Goal: Information Seeking & Learning: Learn about a topic

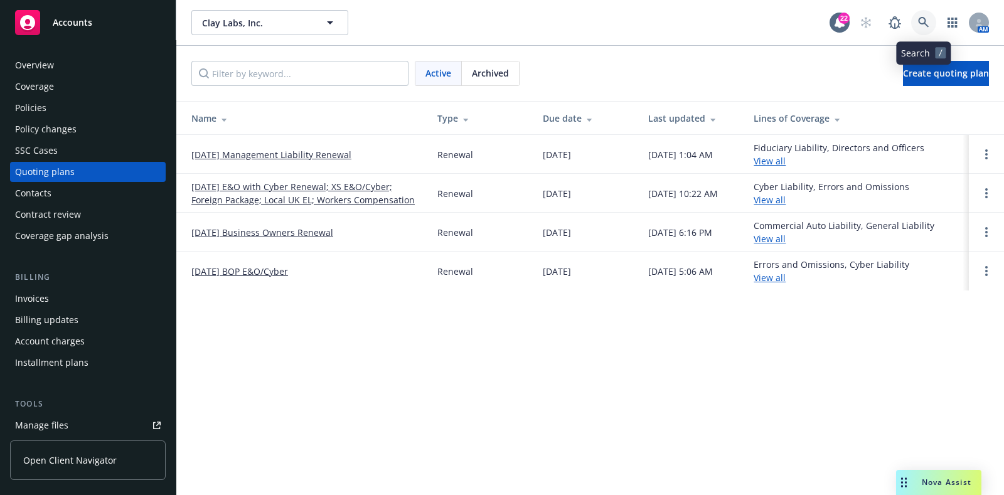
click at [921, 24] on icon at bounding box center [923, 22] width 11 height 11
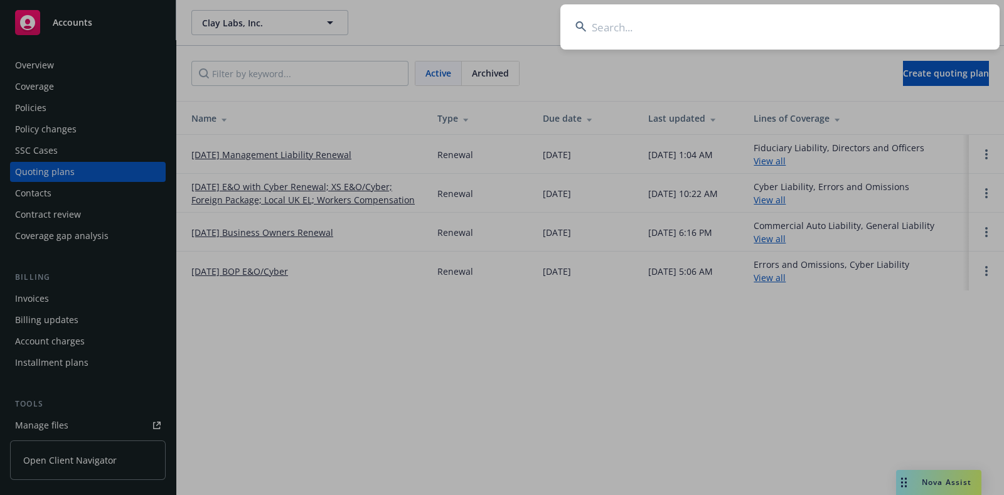
type input "g"
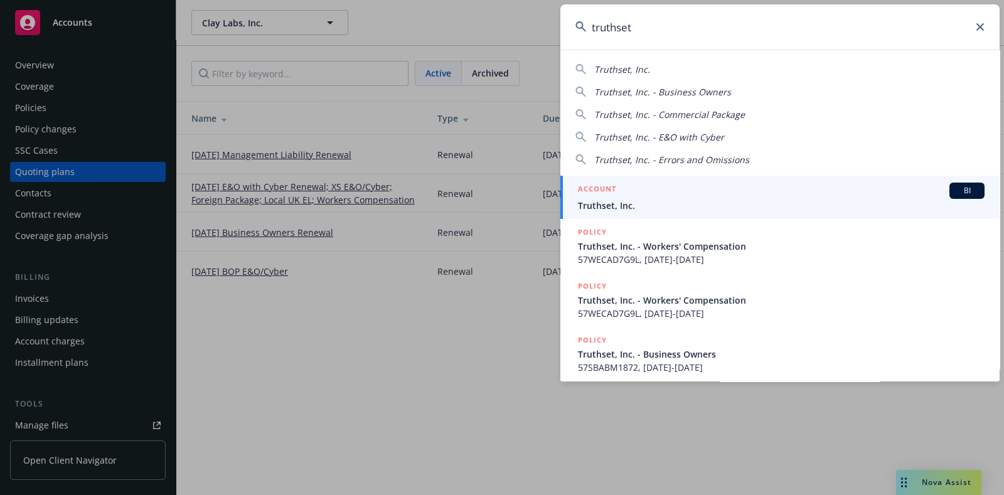
type input "truthset"
click at [605, 196] on h5 "ACCOUNT" at bounding box center [597, 190] width 38 height 15
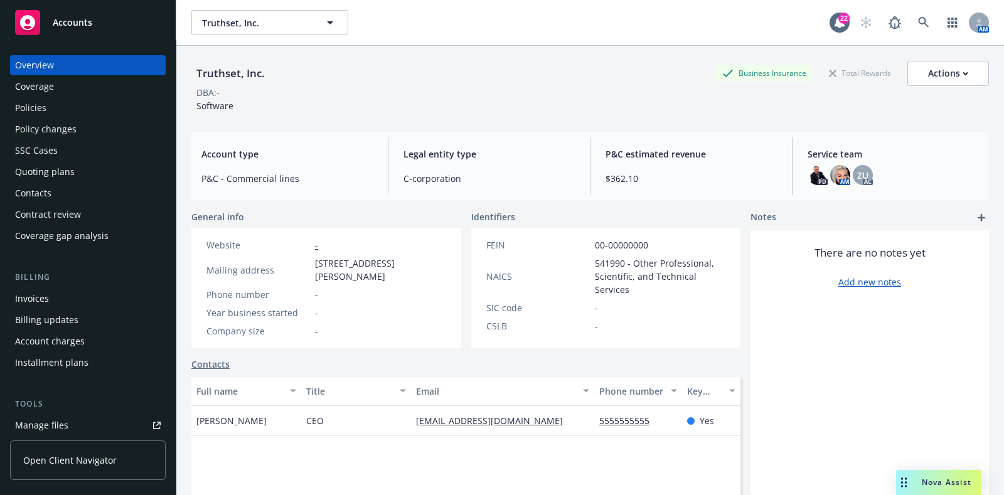
click at [77, 104] on div "Policies" at bounding box center [88, 108] width 146 height 20
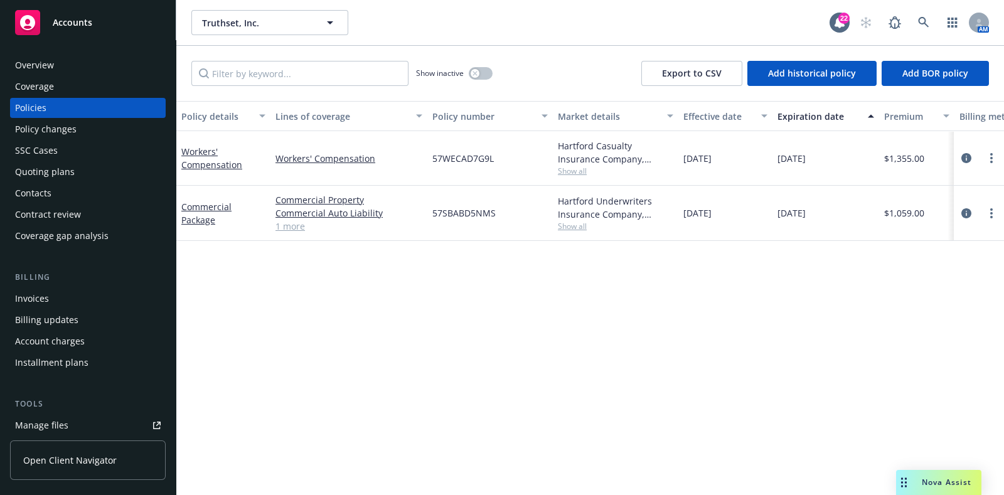
click at [97, 134] on div "Policy changes" at bounding box center [88, 129] width 146 height 20
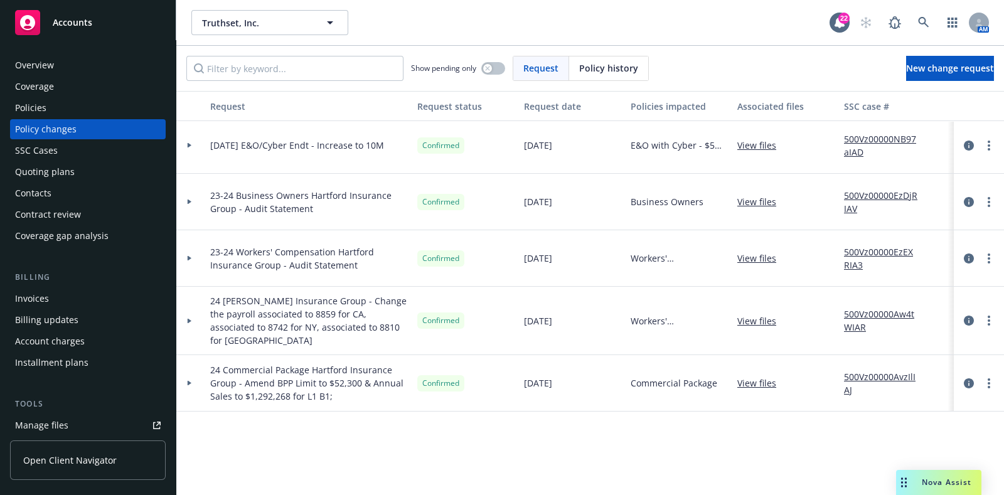
scroll to position [0, 3]
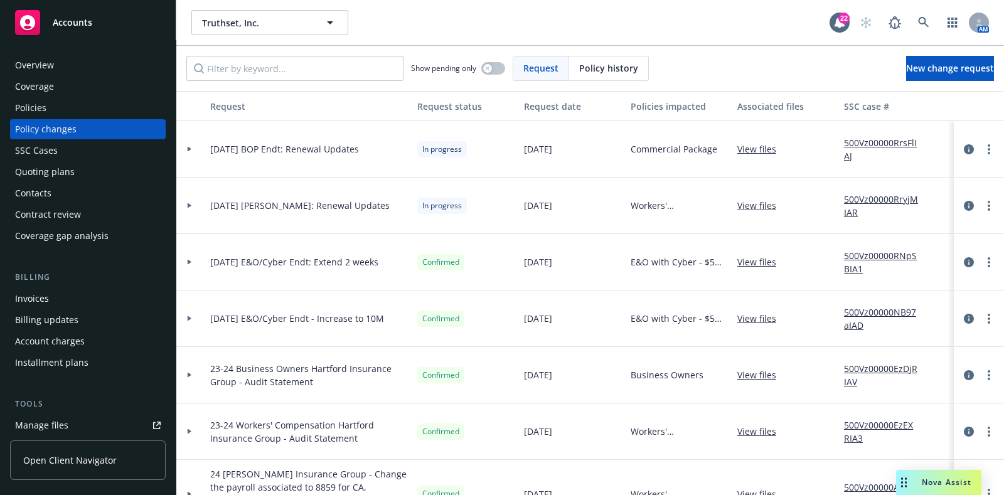
click at [200, 148] on div at bounding box center [189, 149] width 21 height 4
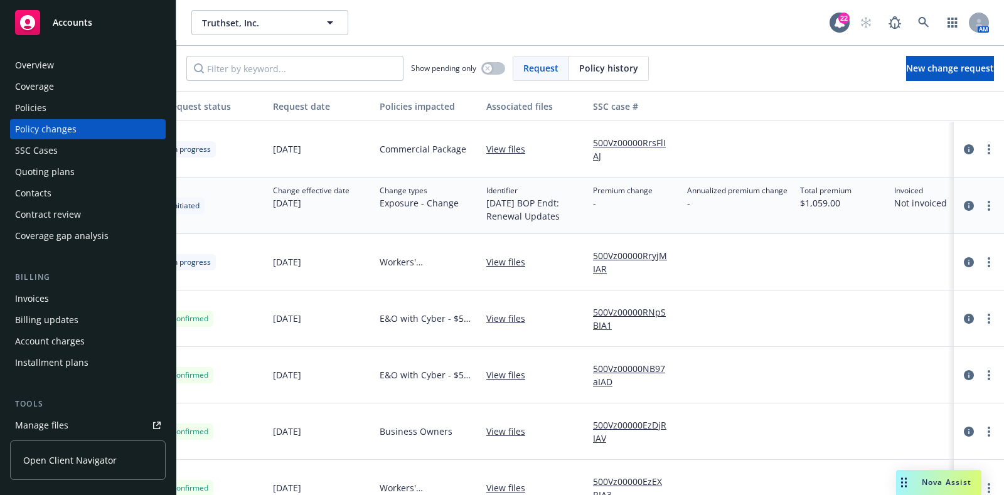
scroll to position [0, 332]
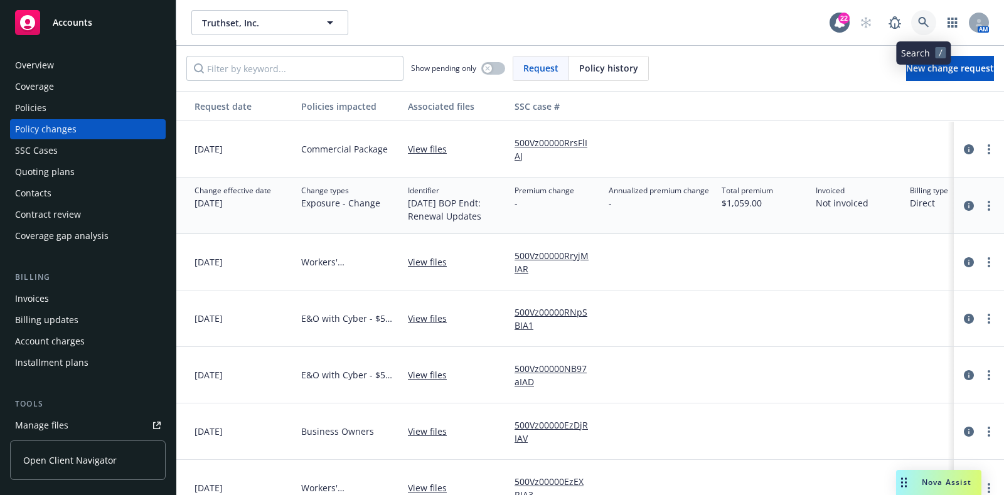
click at [923, 27] on icon at bounding box center [923, 22] width 11 height 11
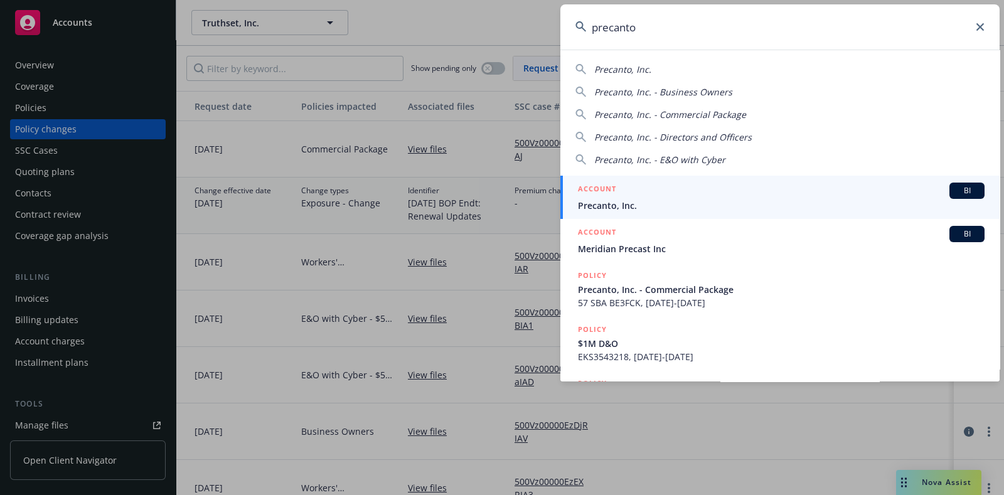
type input "precanto"
click at [674, 186] on div "ACCOUNT BI" at bounding box center [781, 191] width 407 height 16
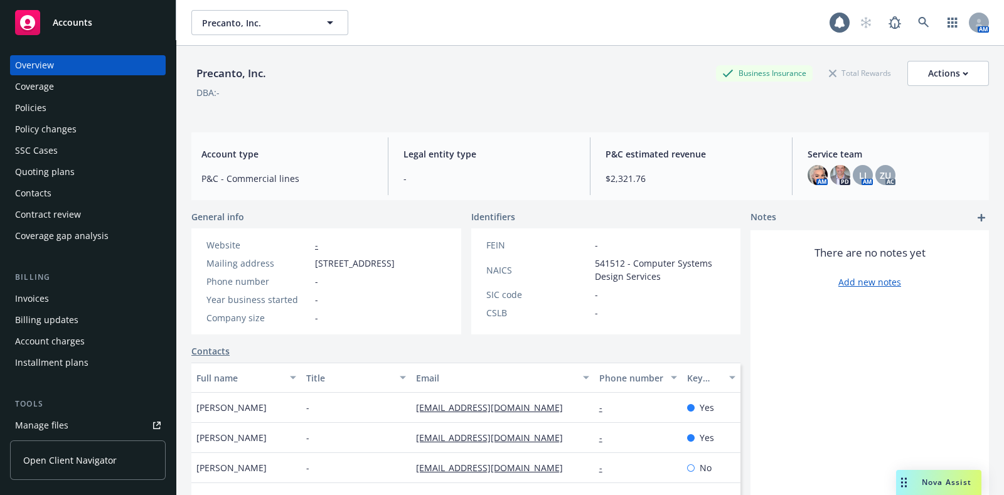
click at [61, 133] on div "Policy changes" at bounding box center [46, 129] width 62 height 20
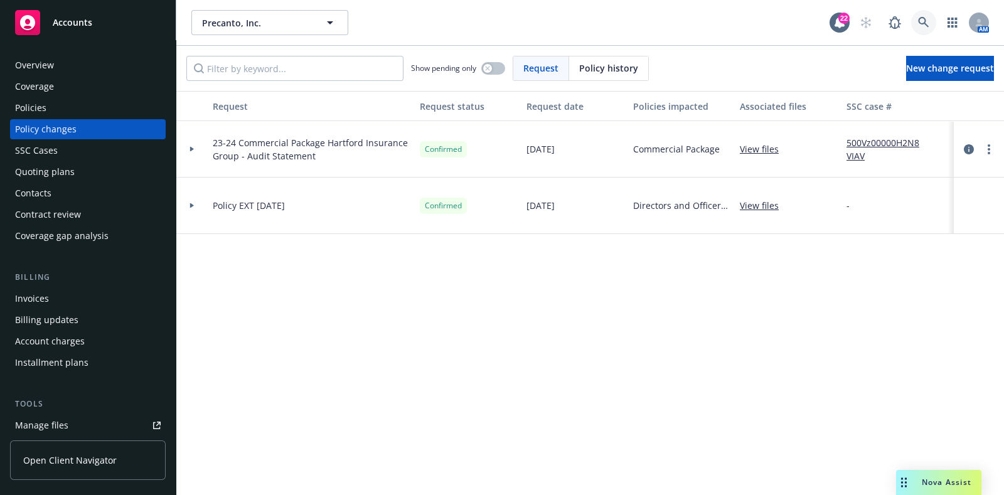
click at [929, 16] on link at bounding box center [923, 22] width 25 height 25
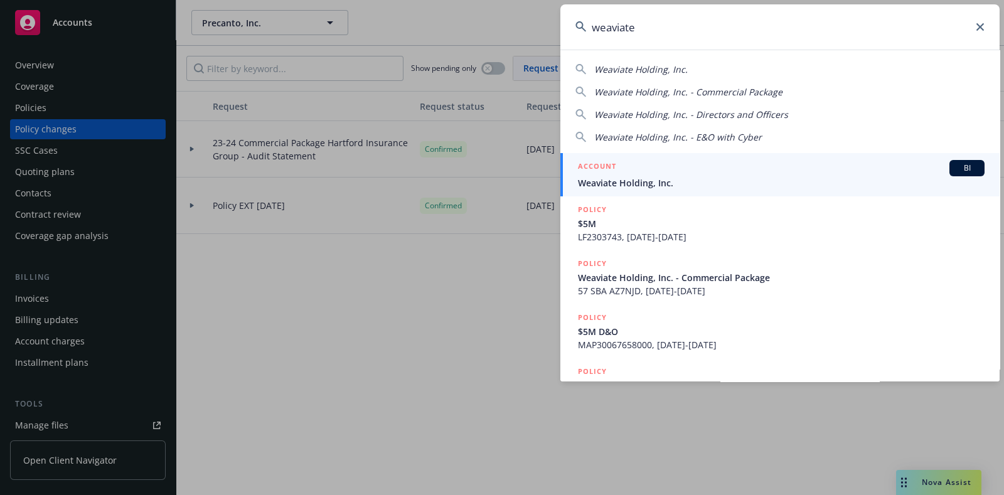
type input "weaviate"
click at [697, 180] on span "Weaviate Holding, Inc." at bounding box center [781, 182] width 407 height 13
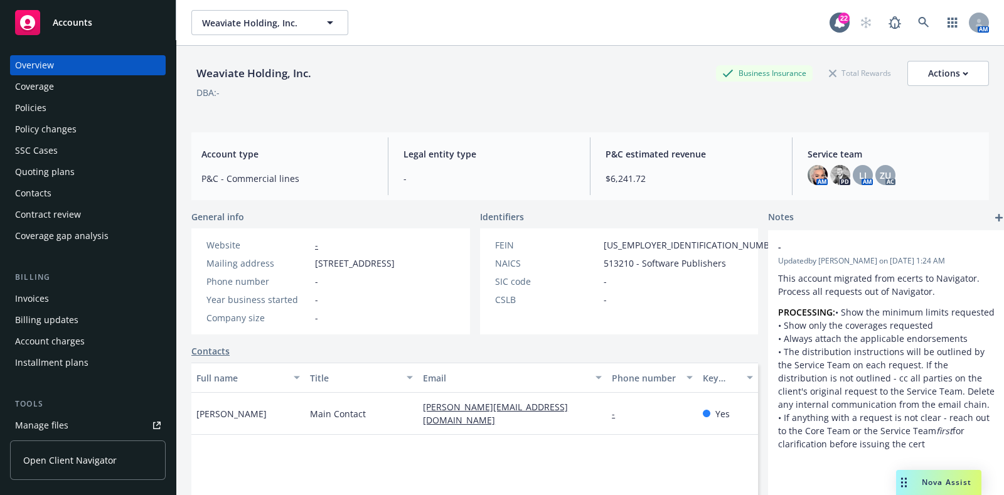
click at [73, 102] on div "Policies" at bounding box center [88, 108] width 146 height 20
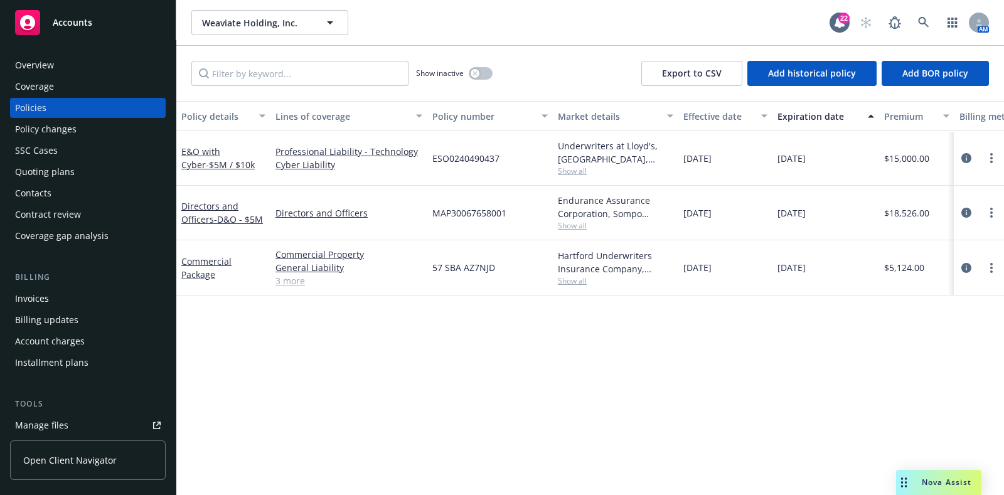
click at [47, 127] on div "Policy changes" at bounding box center [46, 129] width 62 height 20
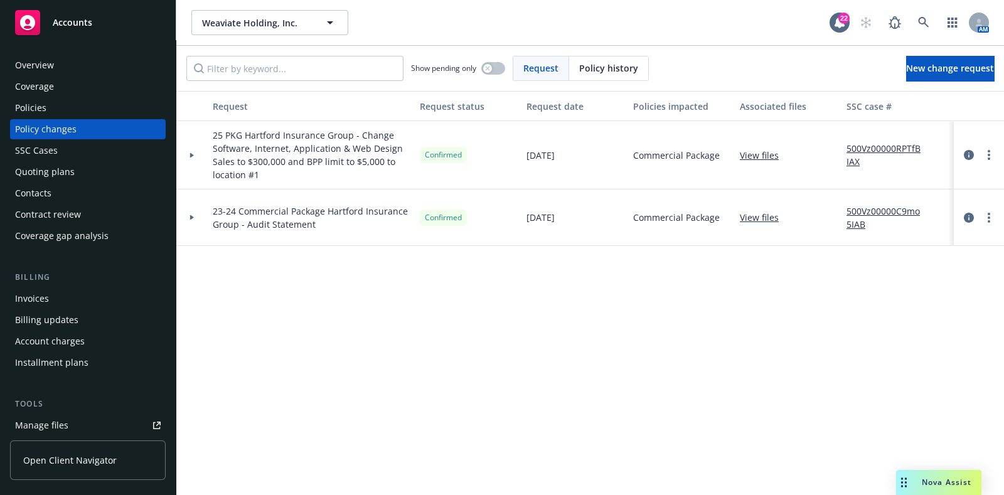
click at [192, 220] on div at bounding box center [191, 218] width 31 height 56
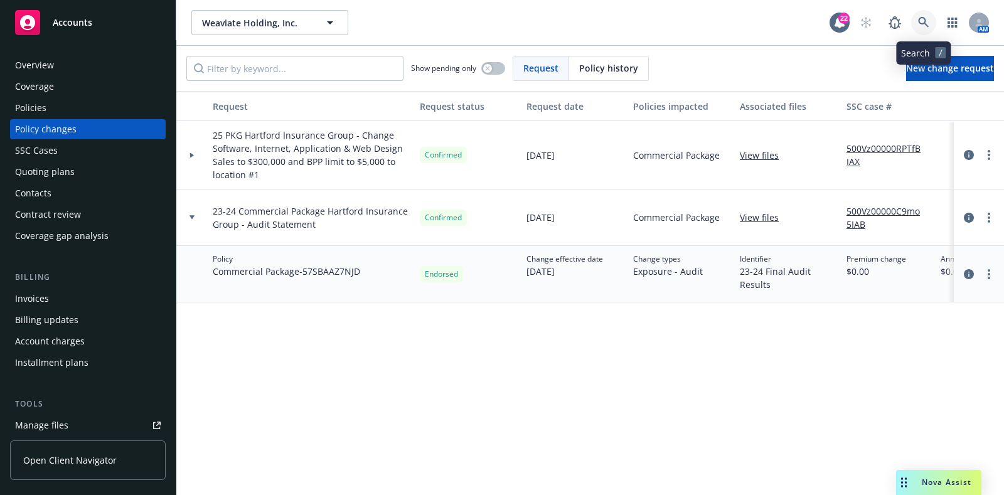
click at [931, 13] on link at bounding box center [923, 22] width 25 height 25
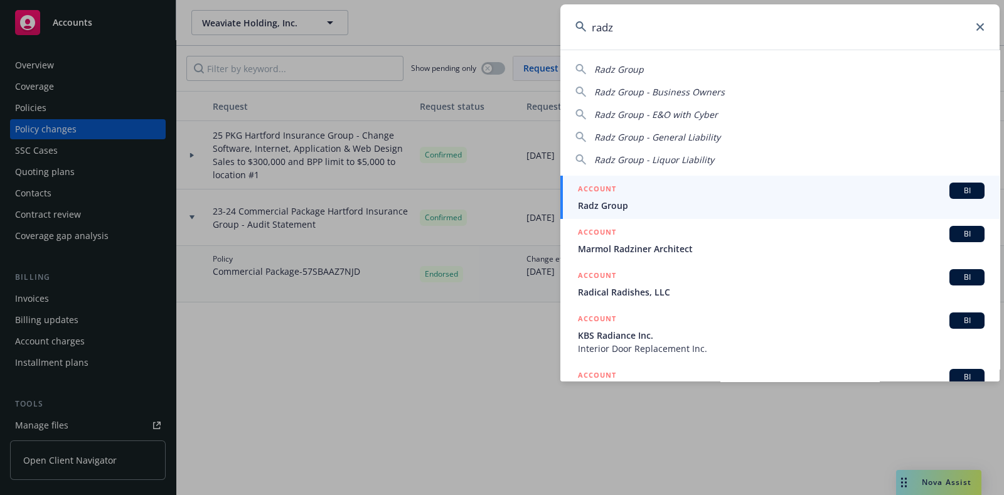
type input "radz"
click at [700, 196] on div "ACCOUNT BI" at bounding box center [781, 191] width 407 height 16
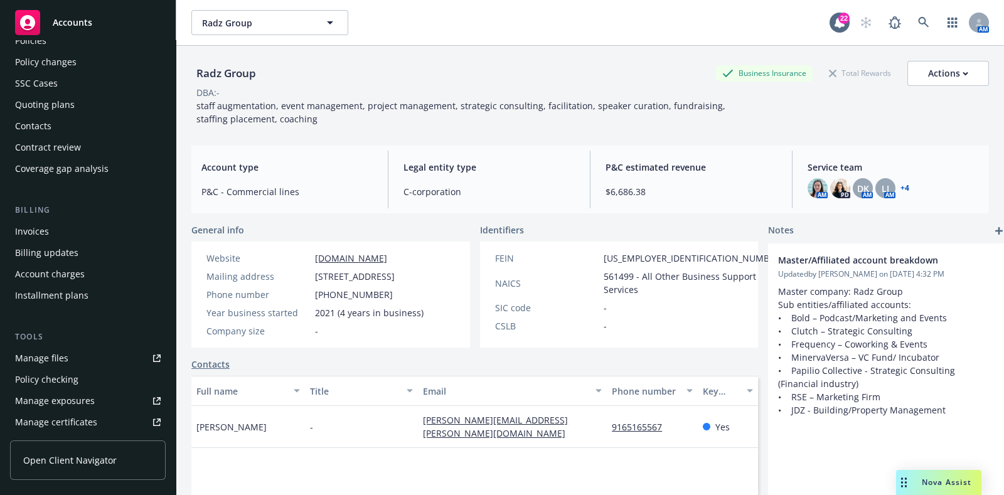
scroll to position [68, 0]
click at [75, 352] on link "Manage files" at bounding box center [88, 357] width 156 height 20
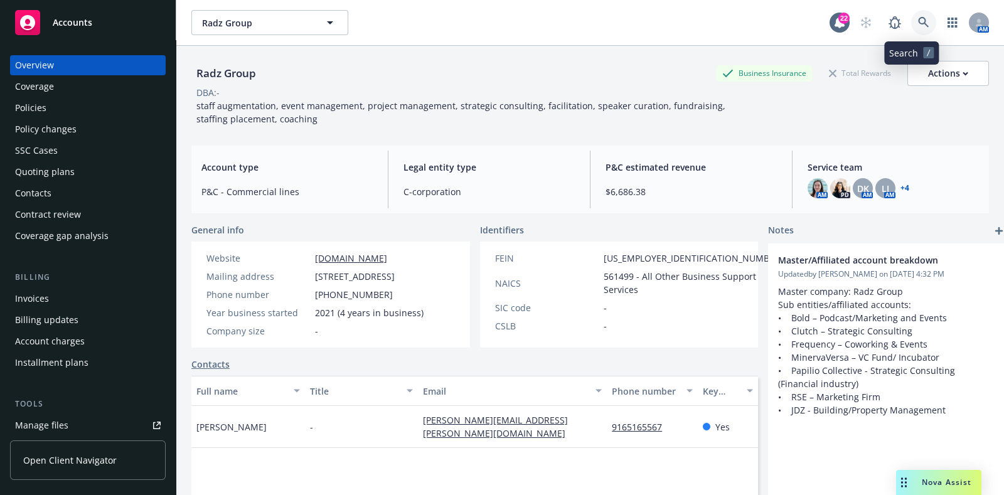
click at [911, 23] on link at bounding box center [923, 22] width 25 height 25
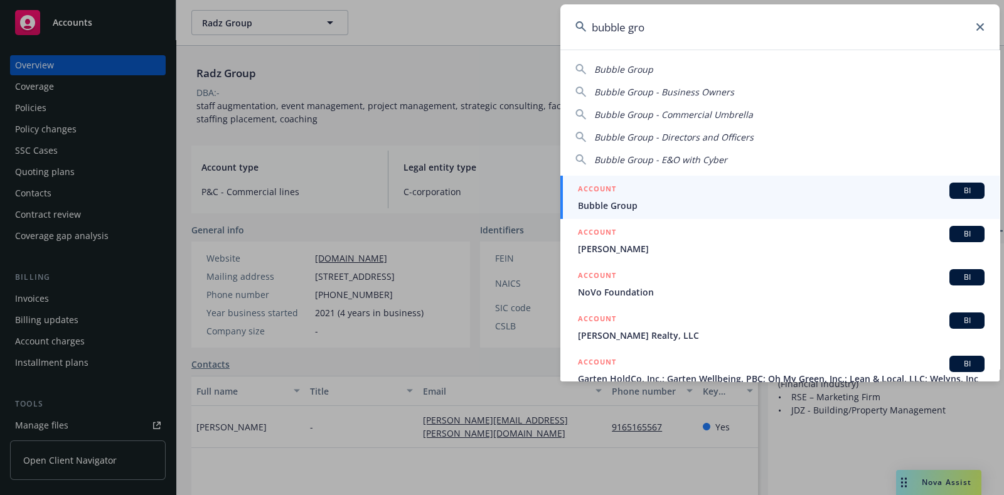
type input "bubble gro"
click at [638, 207] on span "Bubble Group" at bounding box center [781, 205] width 407 height 13
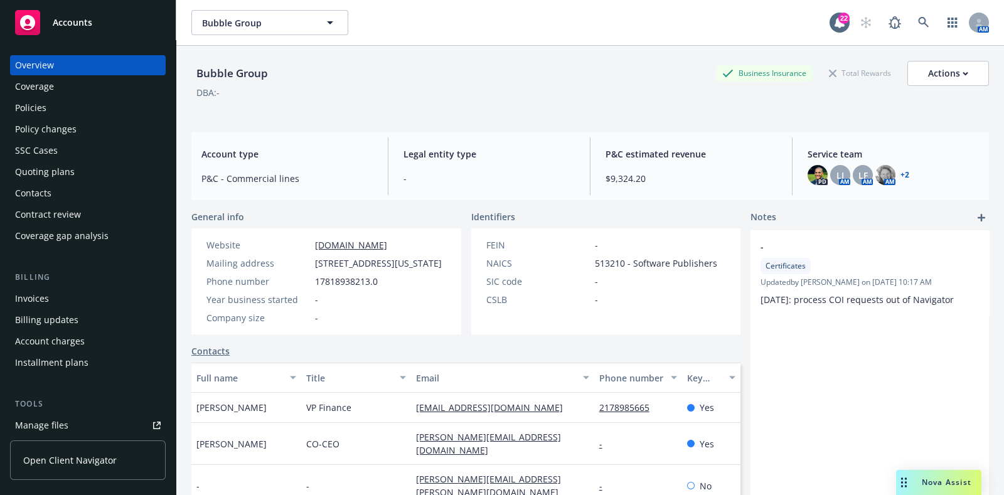
click at [58, 112] on div "Policies" at bounding box center [88, 108] width 146 height 20
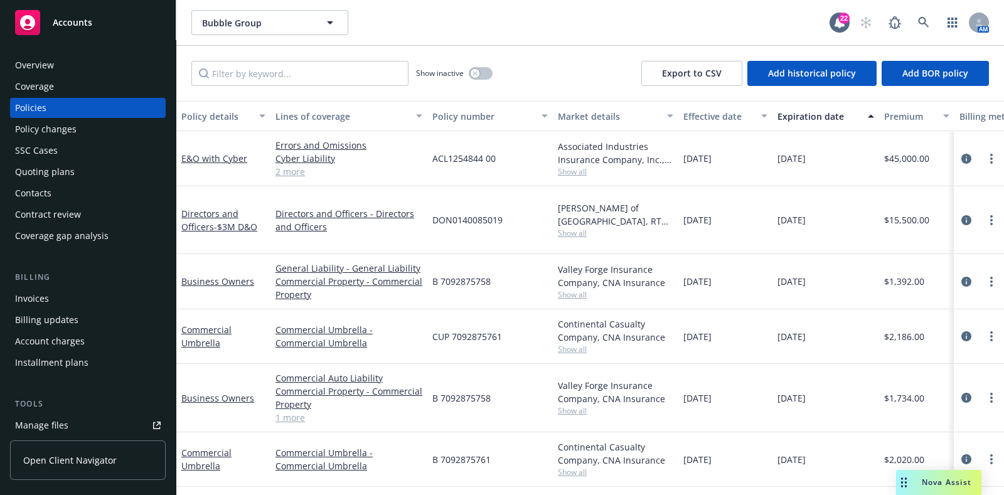
scroll to position [0, 1]
click at [963, 331] on icon "circleInformation" at bounding box center [967, 336] width 10 height 10
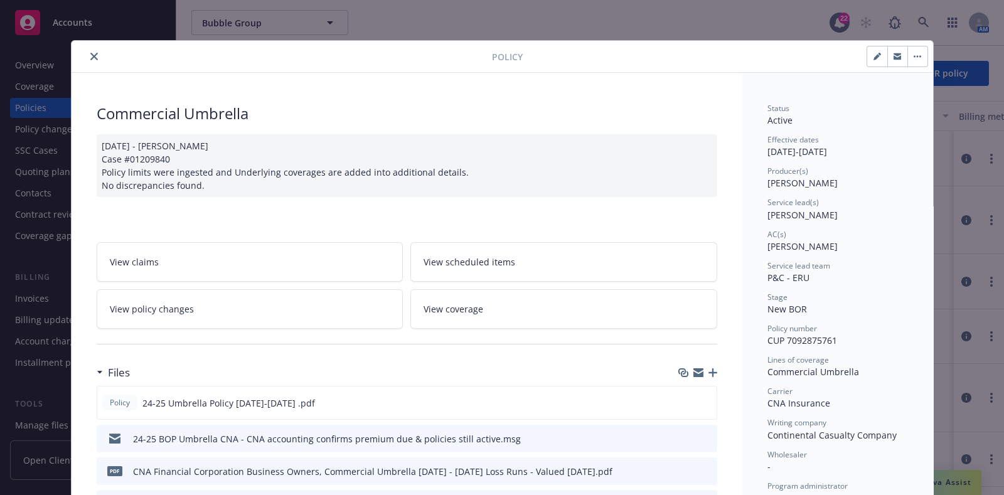
click at [188, 304] on link "View policy changes" at bounding box center [250, 309] width 307 height 40
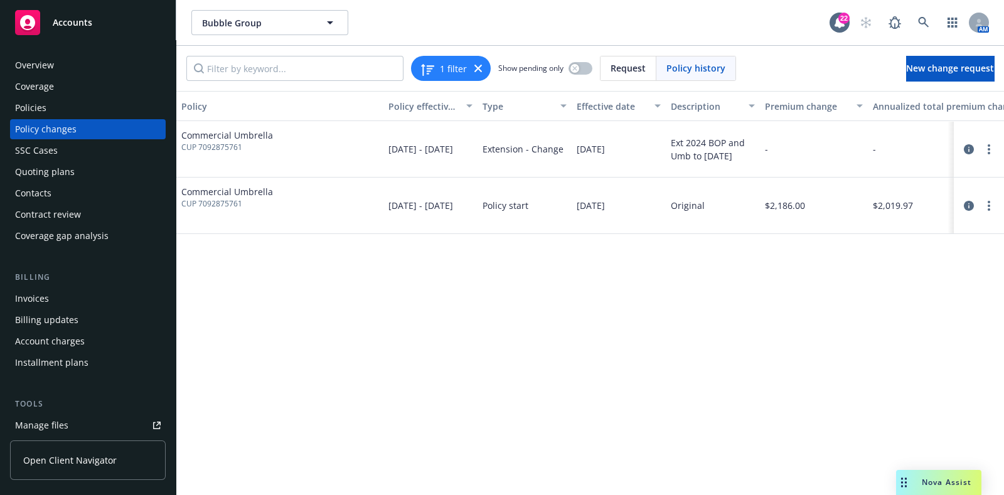
click at [54, 113] on div "Policies" at bounding box center [88, 108] width 146 height 20
